Goal: Transaction & Acquisition: Purchase product/service

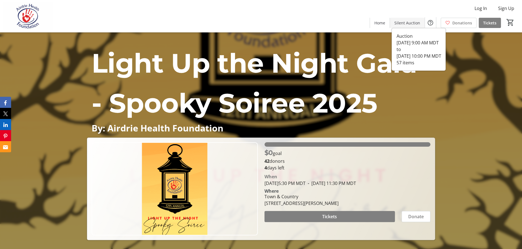
click at [404, 23] on span "Silent Auction" at bounding box center [407, 23] width 26 height 6
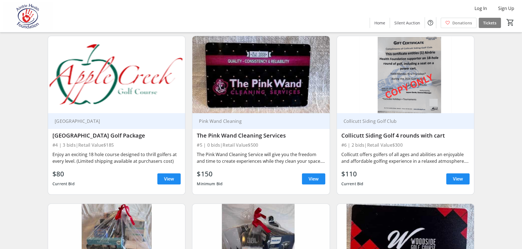
scroll to position [218, 0]
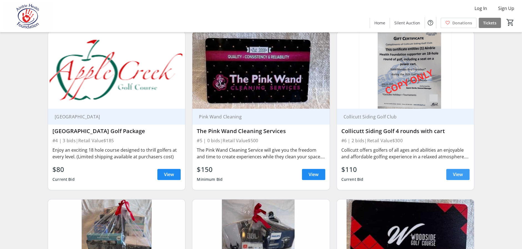
click at [458, 172] on span "View" at bounding box center [458, 174] width 10 height 7
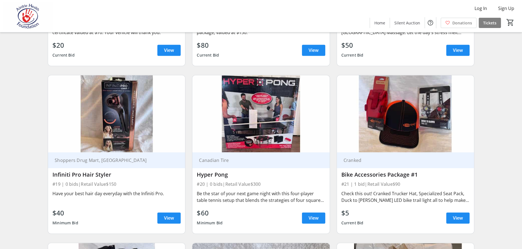
scroll to position [1050, 0]
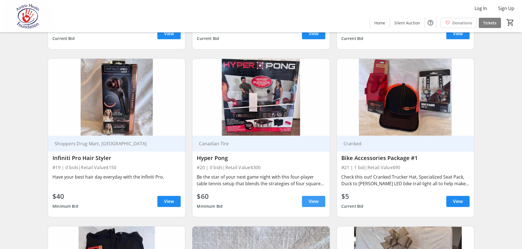
click at [314, 198] on span "View" at bounding box center [313, 201] width 10 height 7
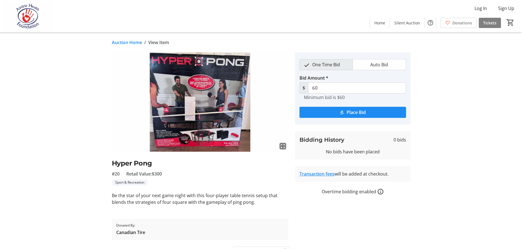
click at [490, 133] on tr-auction-item-details-ui "Auction Home / View Item fullscreen Hyper Pong #20 Retail Value: $300 Sport & R…" at bounding box center [261, 146] width 522 height 228
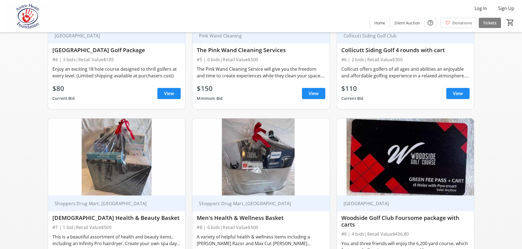
scroll to position [262, 0]
